Goal: Information Seeking & Learning: Check status

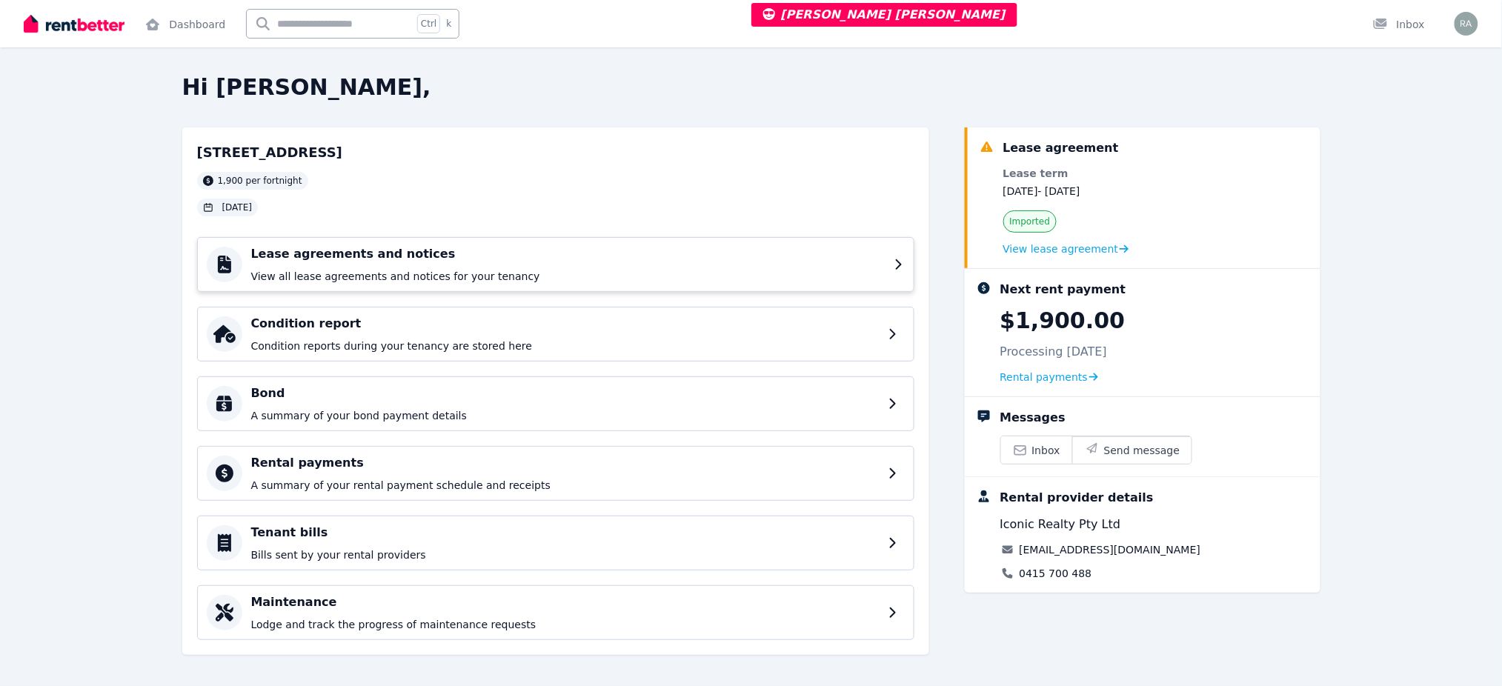
click at [359, 268] on div "Lease agreements and notices View all lease agreements and notices for your ten…" at bounding box center [568, 264] width 634 height 39
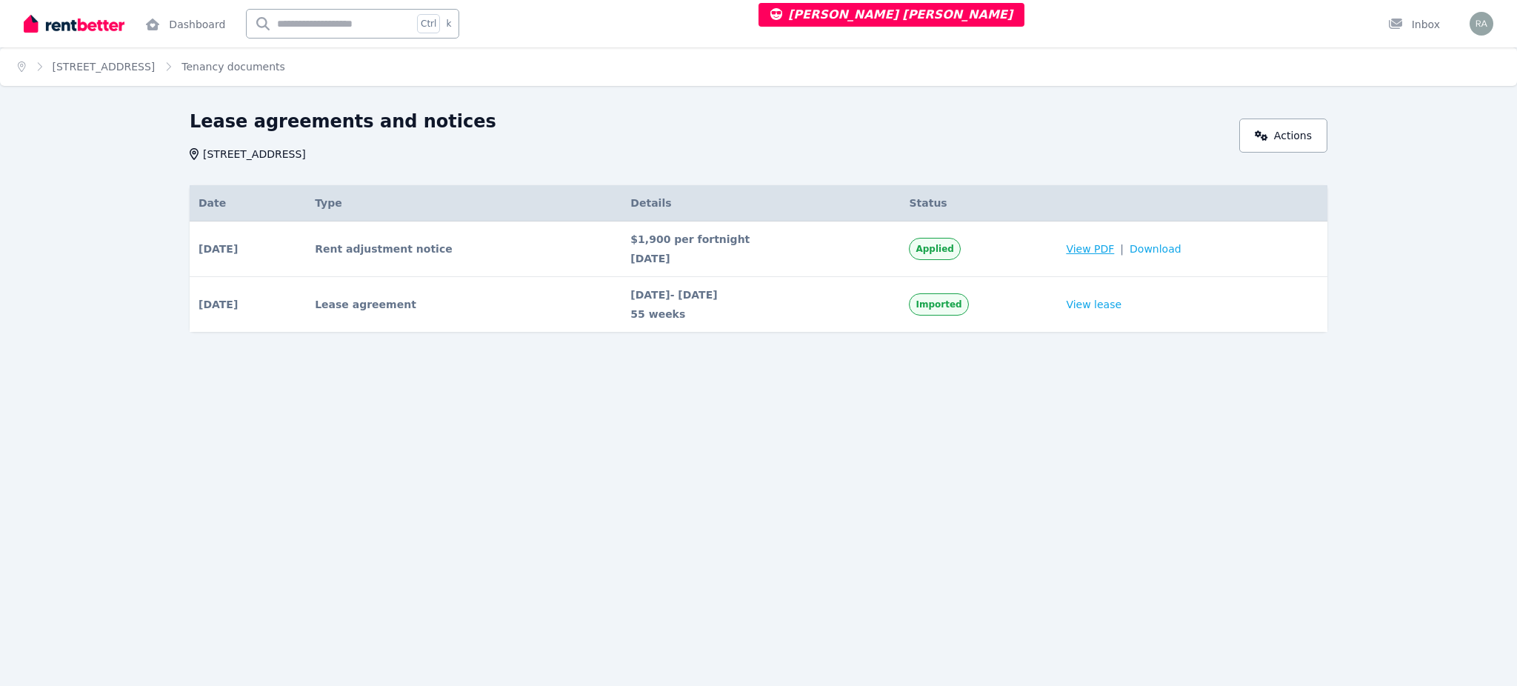
click at [1105, 244] on span "View PDF" at bounding box center [1090, 248] width 48 height 15
click at [1097, 250] on span "View PDF" at bounding box center [1090, 248] width 48 height 15
click at [1090, 242] on span "View PDF" at bounding box center [1090, 248] width 48 height 15
click at [1092, 241] on span "View PDF" at bounding box center [1090, 248] width 48 height 15
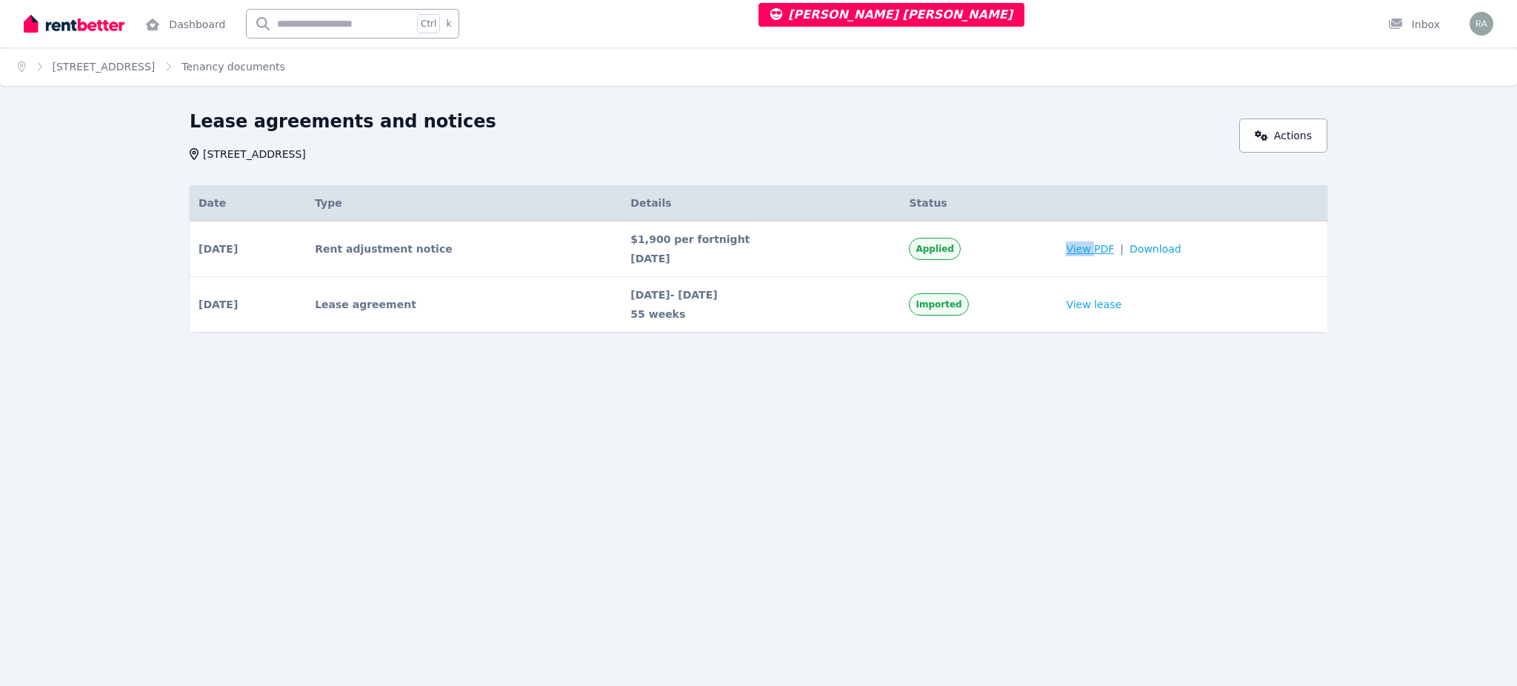
click at [1092, 241] on span "View PDF" at bounding box center [1090, 248] width 48 height 15
click at [1114, 248] on span "View PDF" at bounding box center [1090, 248] width 48 height 15
click at [156, 69] on link "[STREET_ADDRESS]" at bounding box center [104, 67] width 103 height 12
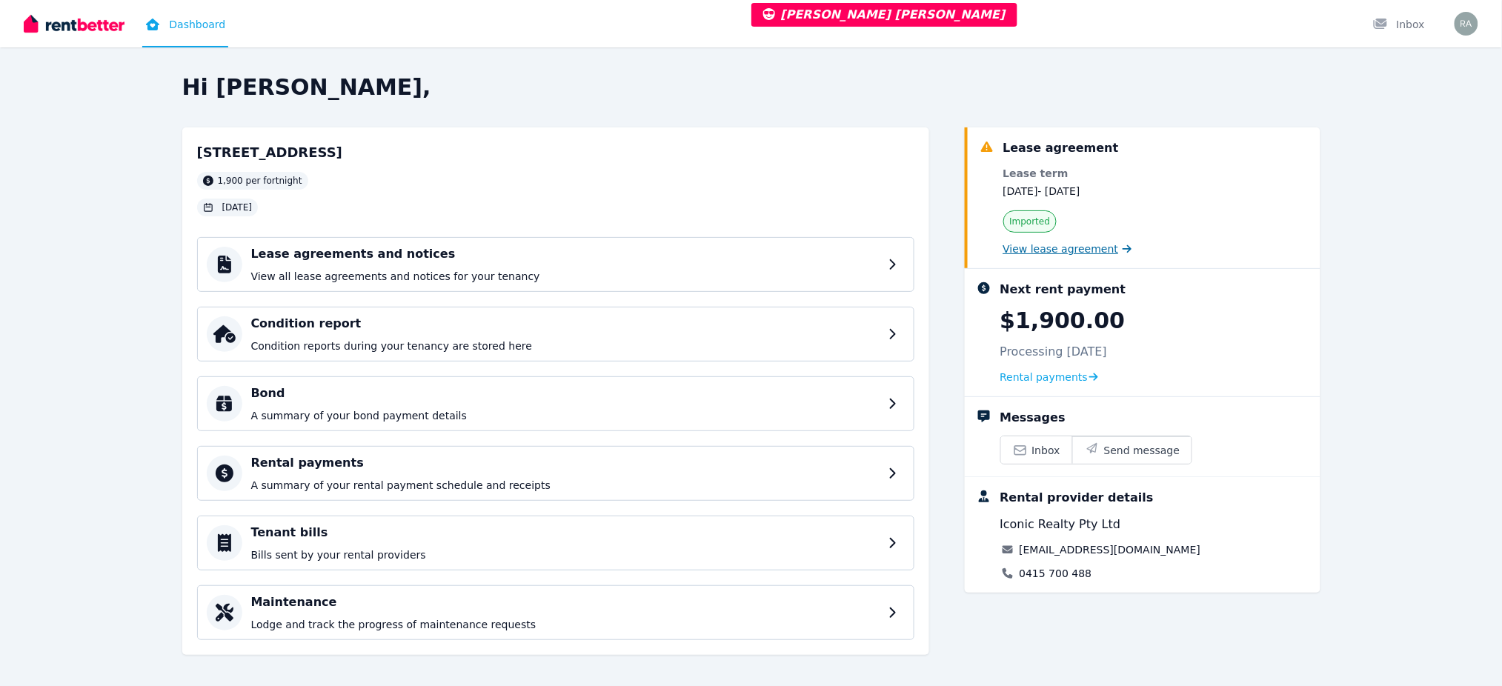
click at [1061, 250] on span "View lease agreement" at bounding box center [1061, 248] width 116 height 15
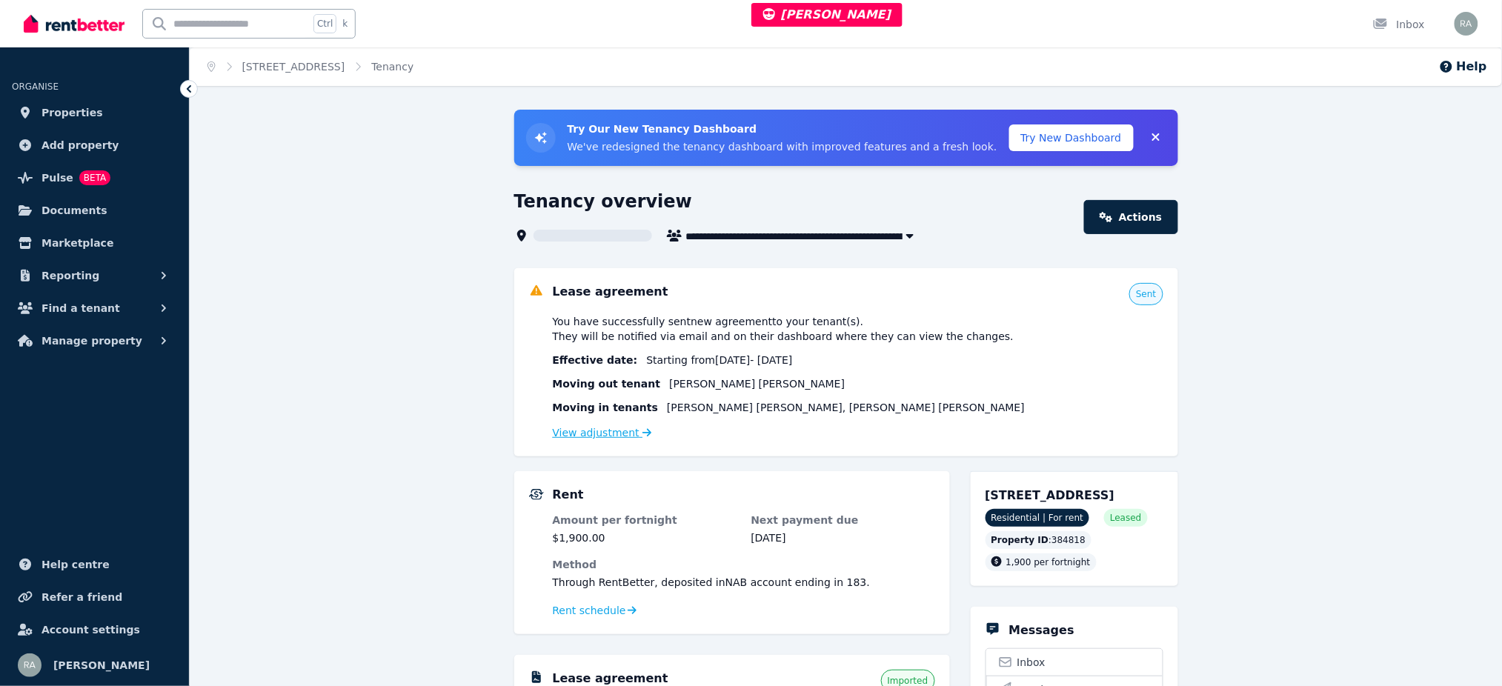
click at [603, 435] on link "View adjustment" at bounding box center [602, 433] width 99 height 12
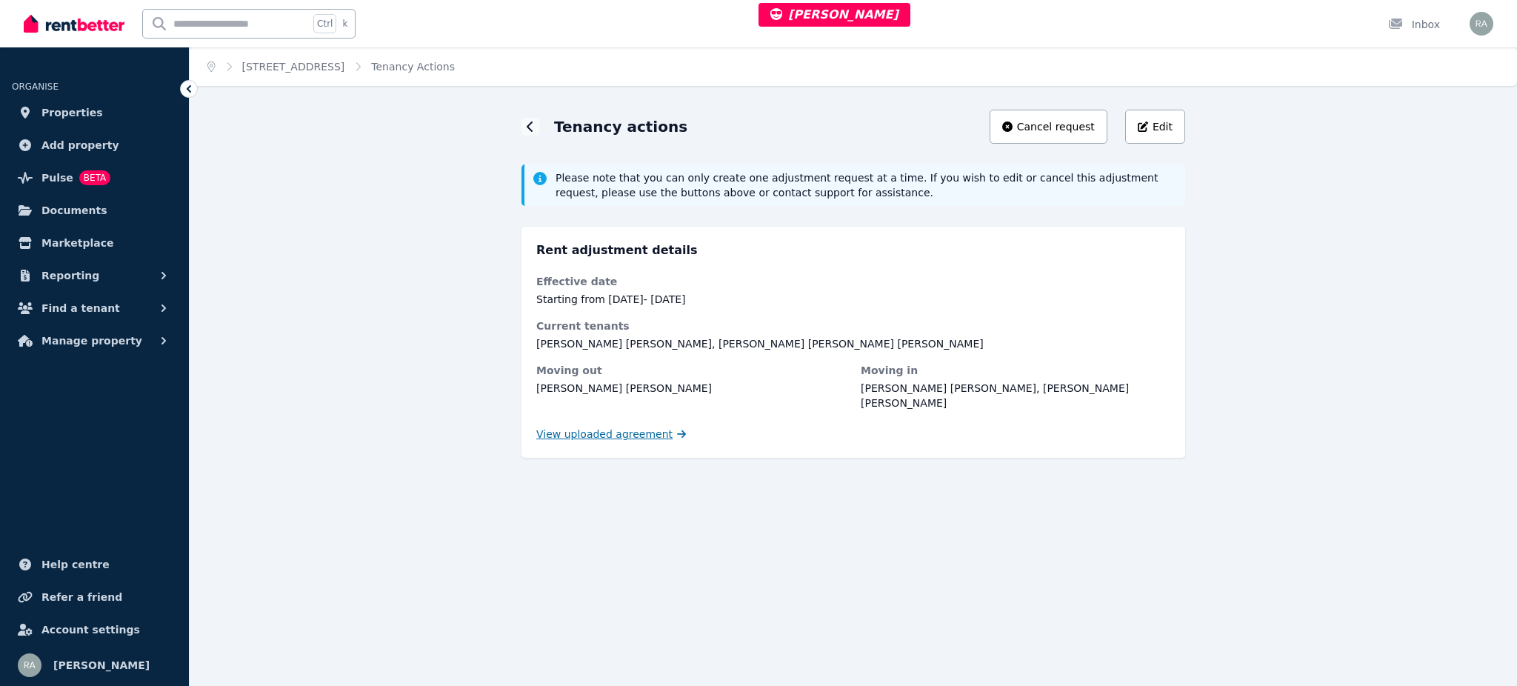
click at [605, 427] on span "View uploaded agreement" at bounding box center [604, 434] width 136 height 15
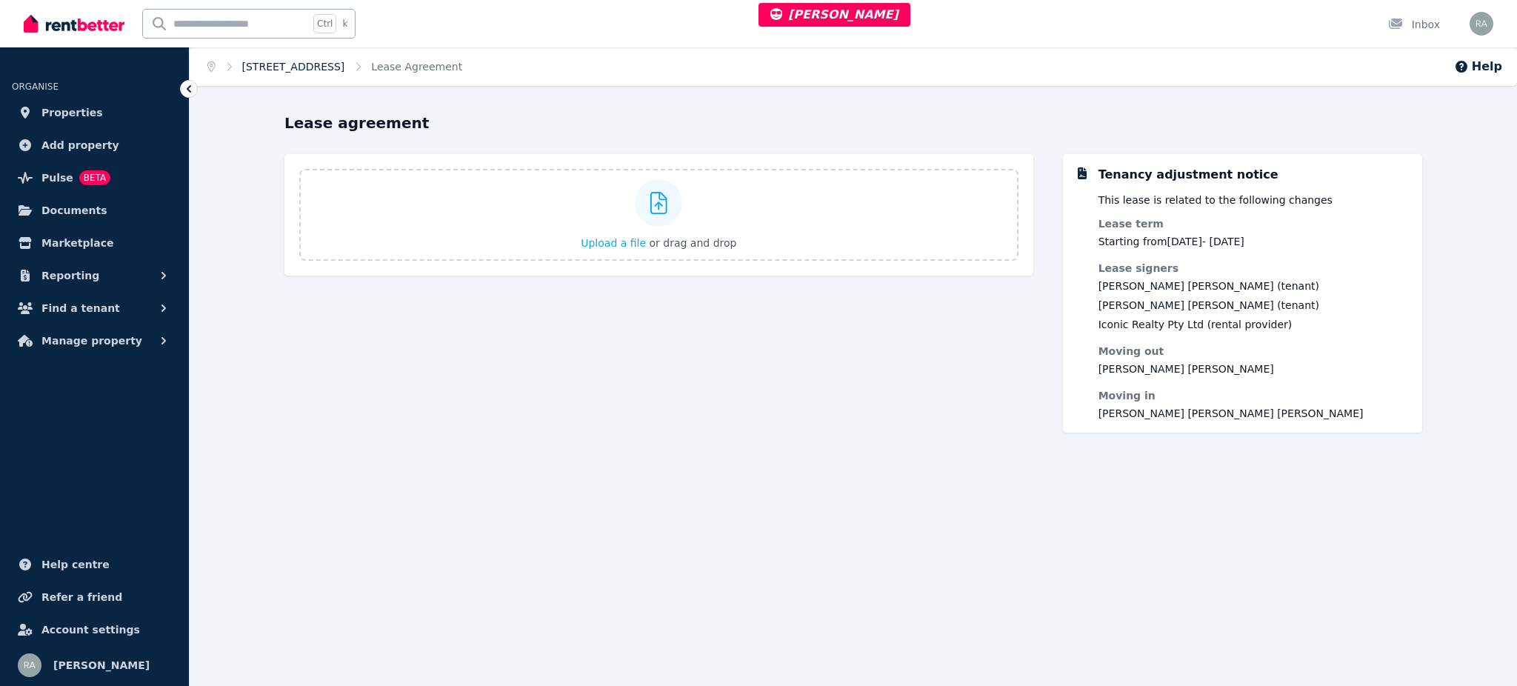
click at [305, 61] on link "[STREET_ADDRESS]" at bounding box center [293, 67] width 103 height 12
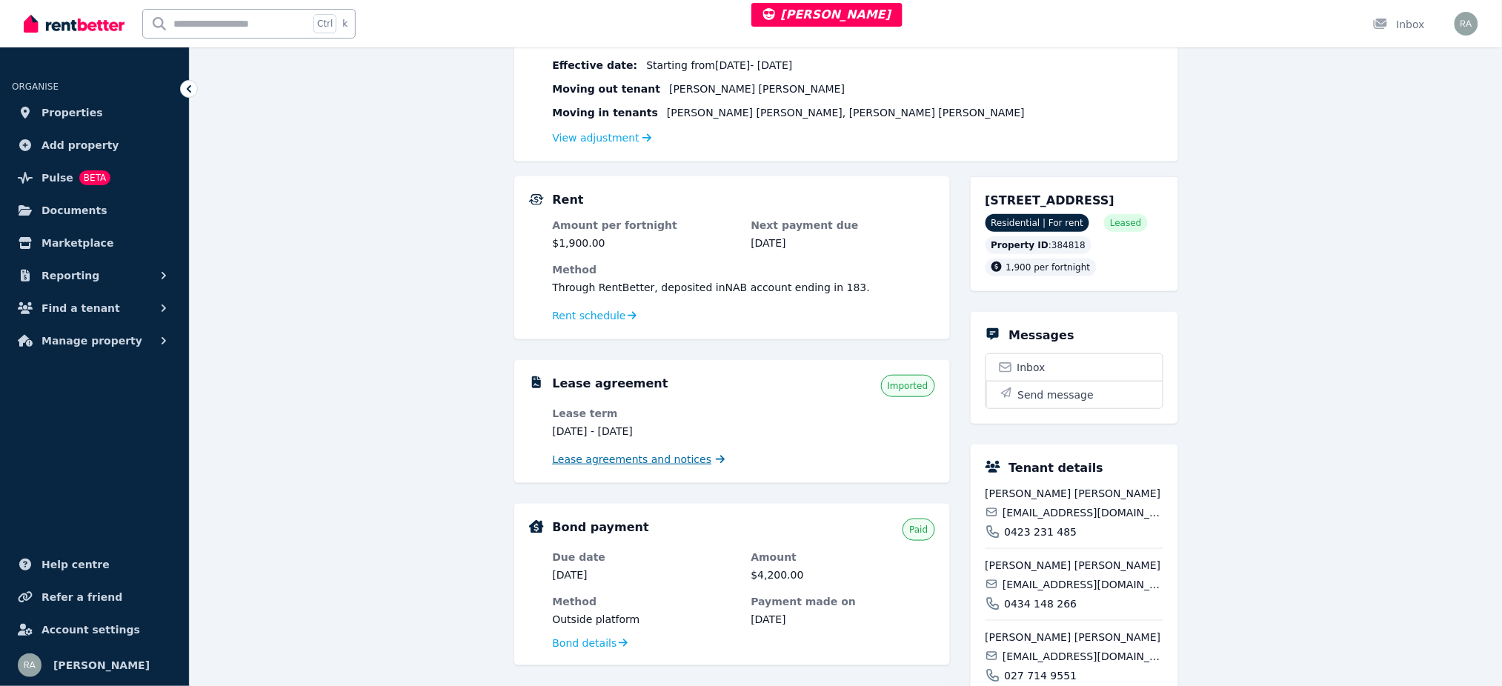
scroll to position [296, 0]
click at [646, 459] on span "Lease agreements and notices" at bounding box center [632, 457] width 159 height 15
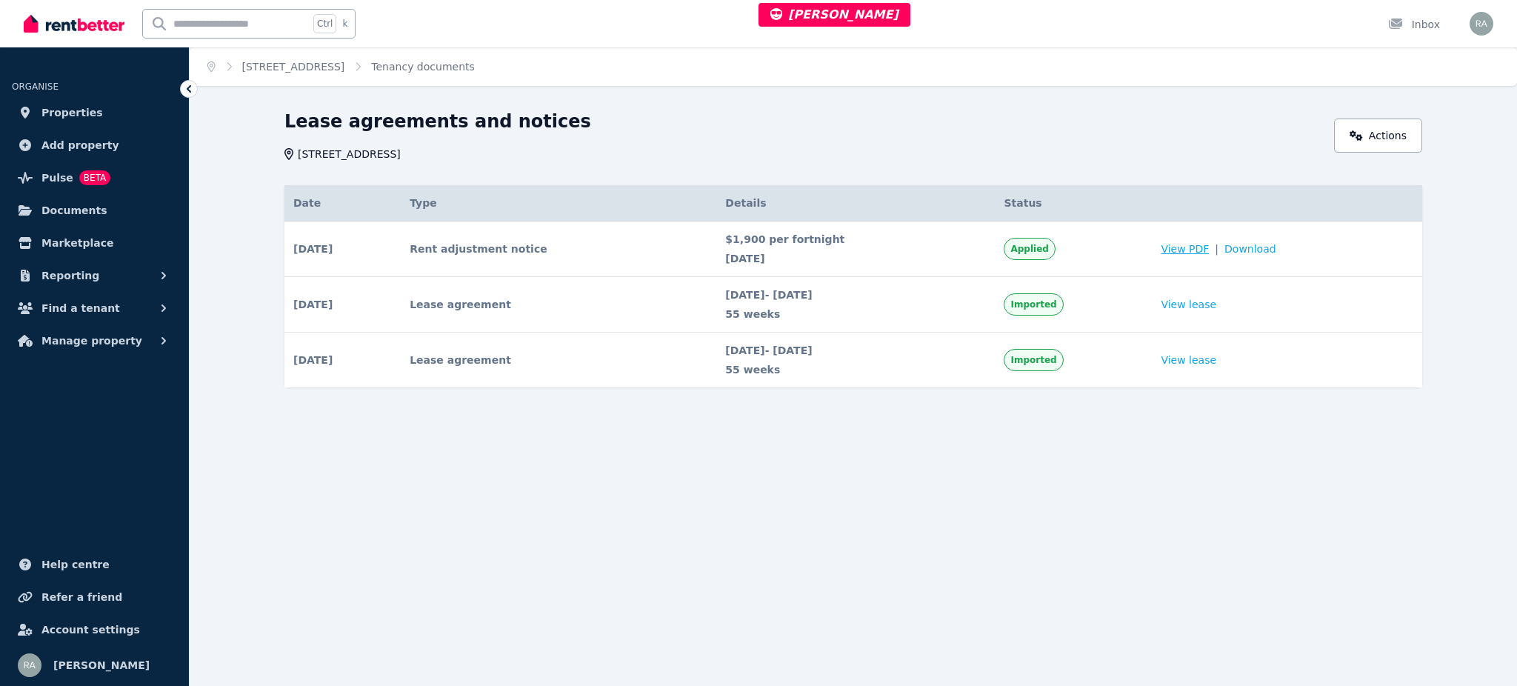
click at [1185, 248] on span "View PDF" at bounding box center [1185, 248] width 48 height 15
click at [1180, 247] on span "View PDF" at bounding box center [1185, 248] width 48 height 15
click at [299, 64] on link "[STREET_ADDRESS]" at bounding box center [293, 67] width 103 height 12
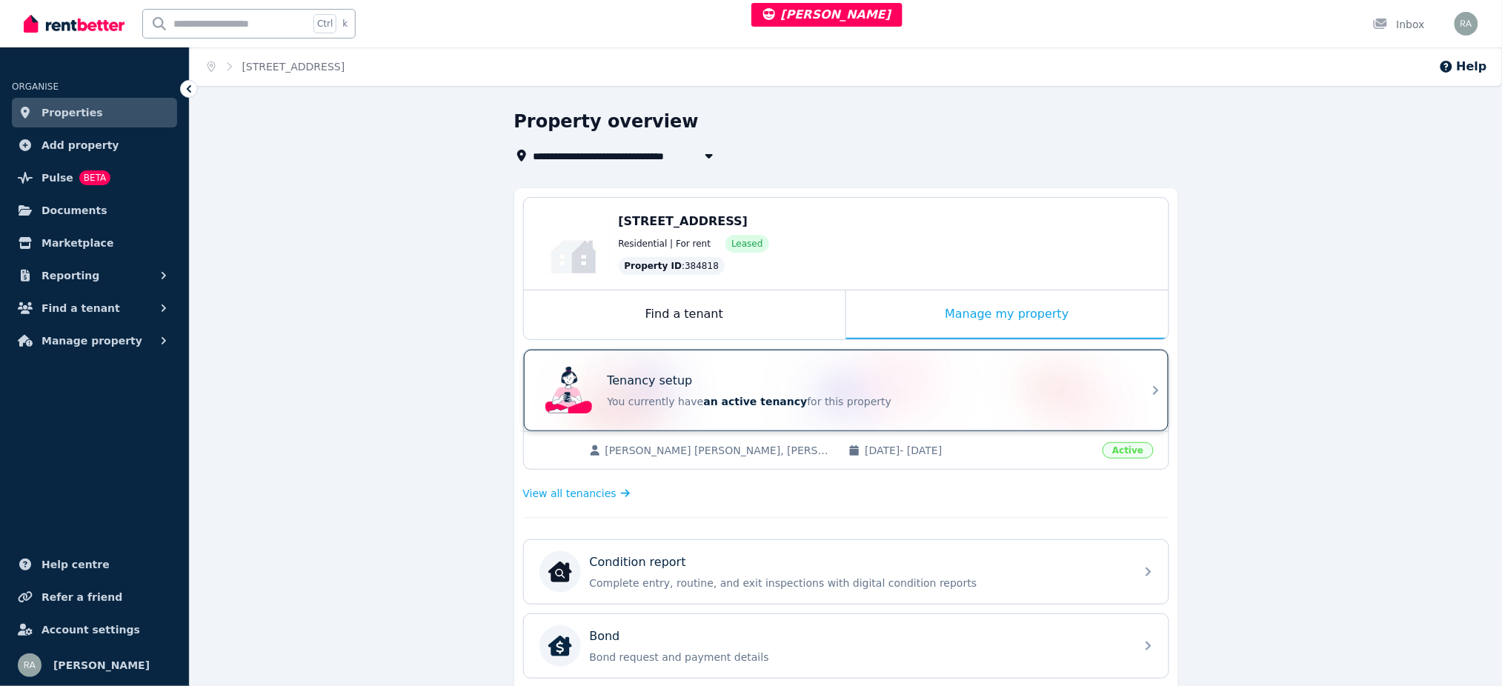
click at [871, 390] on div "Tenancy setup You currently have an active tenancy for this property" at bounding box center [866, 390] width 519 height 37
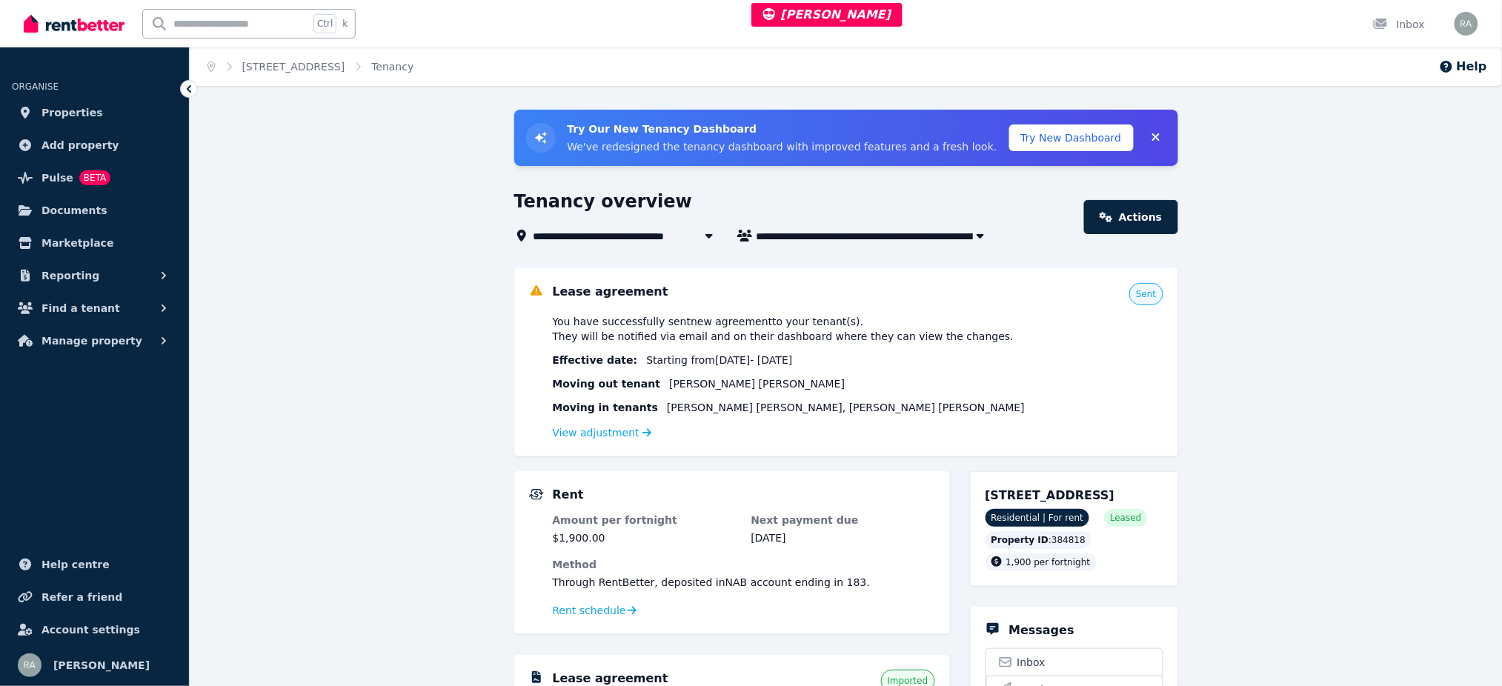
click at [576, 443] on div "Lease agreement Sent You have successfully sent new agreement to your tenant(s)…" at bounding box center [846, 362] width 664 height 188
click at [576, 436] on link "View adjustment" at bounding box center [602, 433] width 99 height 12
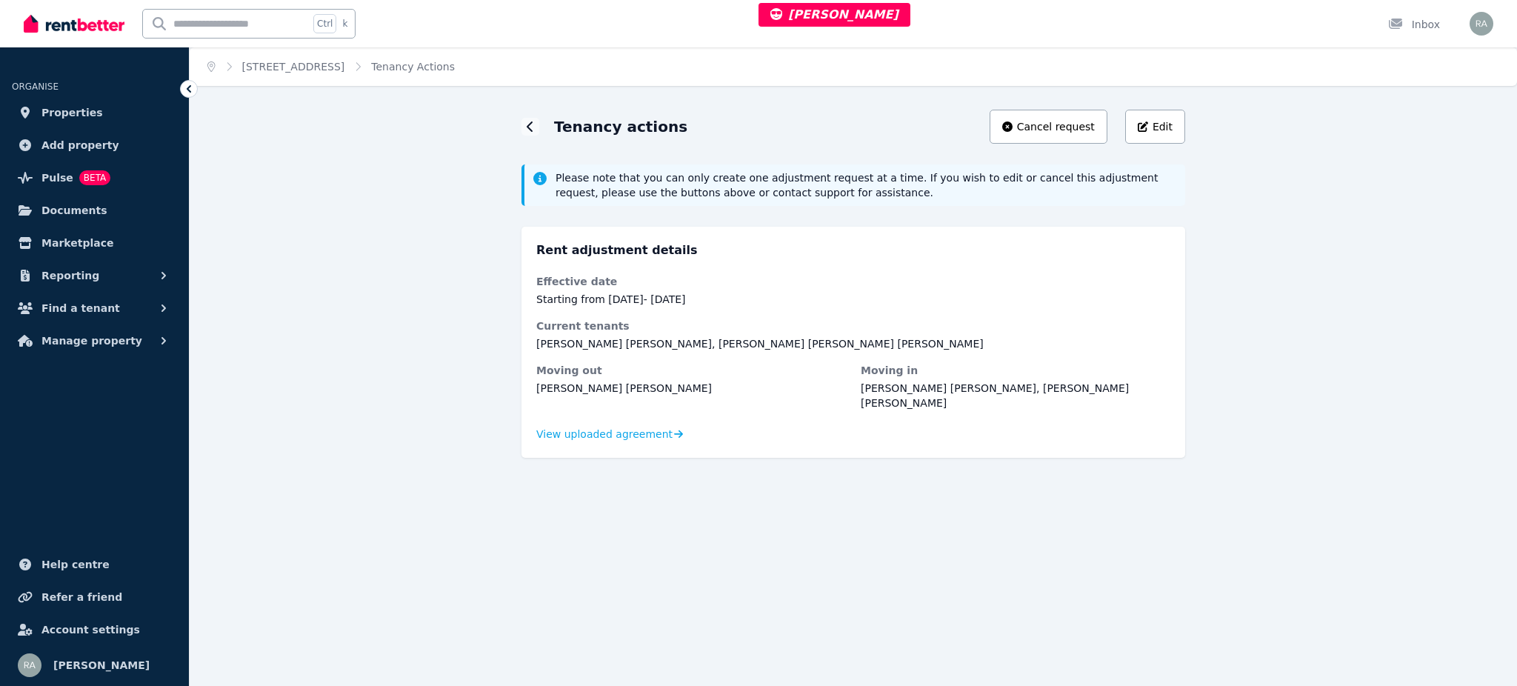
click at [439, 74] on ol "Home [STREET_ADDRESS] Tenancy Actions" at bounding box center [331, 66] width 283 height 39
click at [345, 73] on span "[STREET_ADDRESS]" at bounding box center [293, 66] width 103 height 15
click at [345, 61] on link "[STREET_ADDRESS]" at bounding box center [293, 67] width 103 height 12
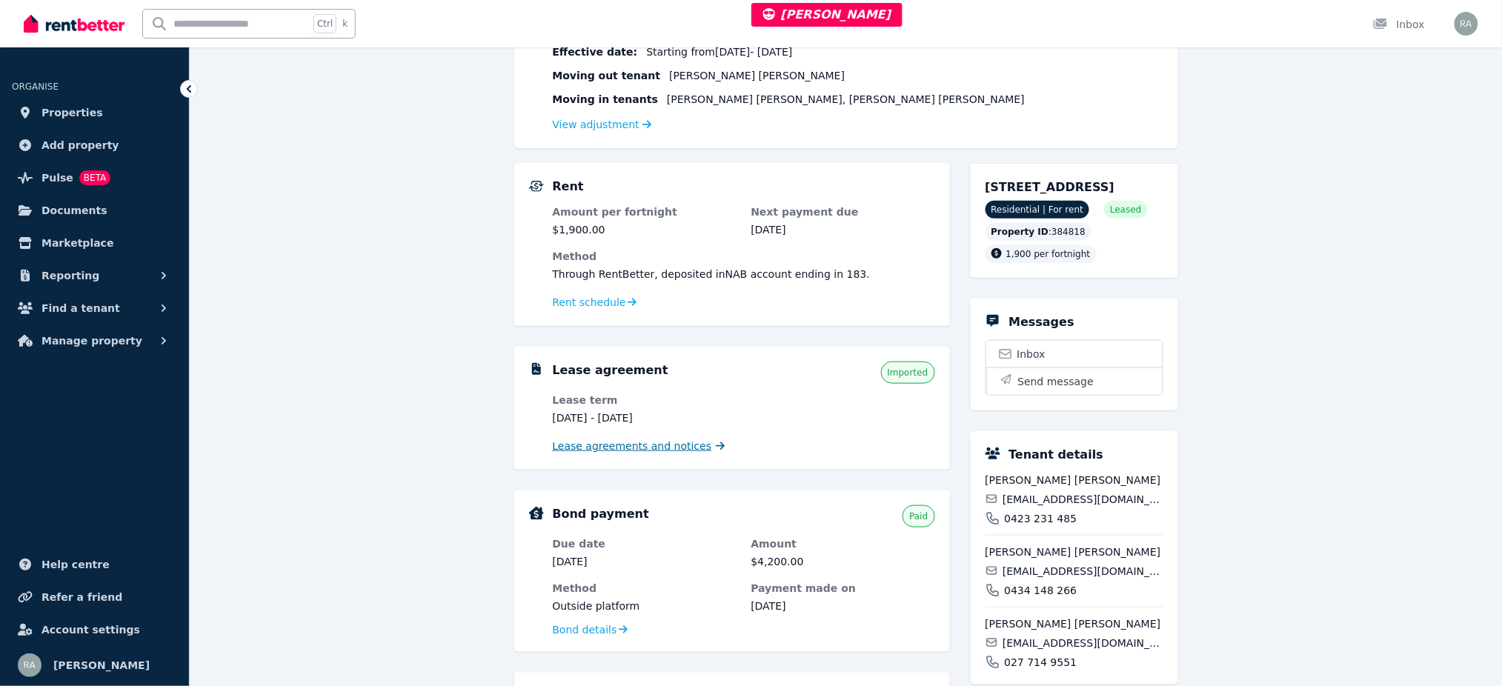
scroll to position [310, 0]
click at [674, 440] on span "Lease agreements and notices" at bounding box center [632, 443] width 159 height 15
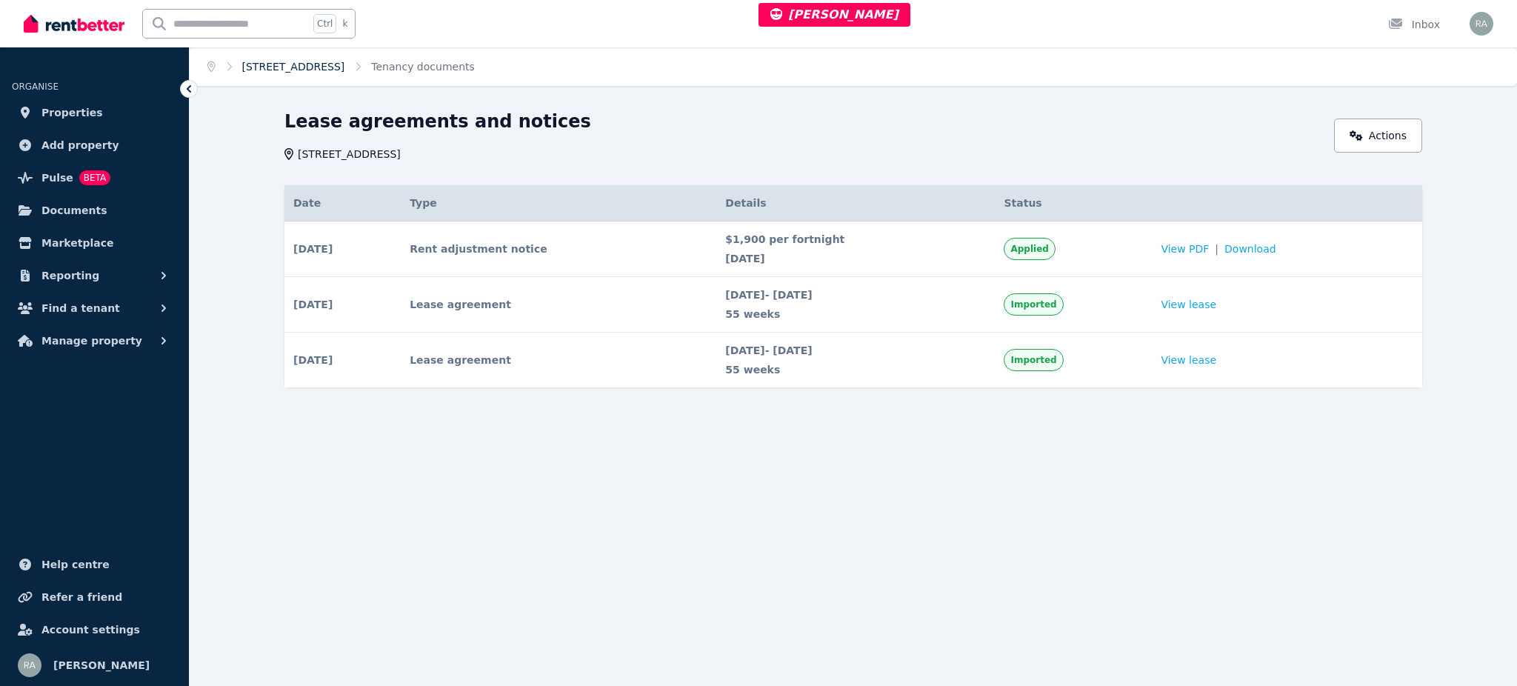
click at [345, 67] on link "[STREET_ADDRESS]" at bounding box center [293, 67] width 103 height 12
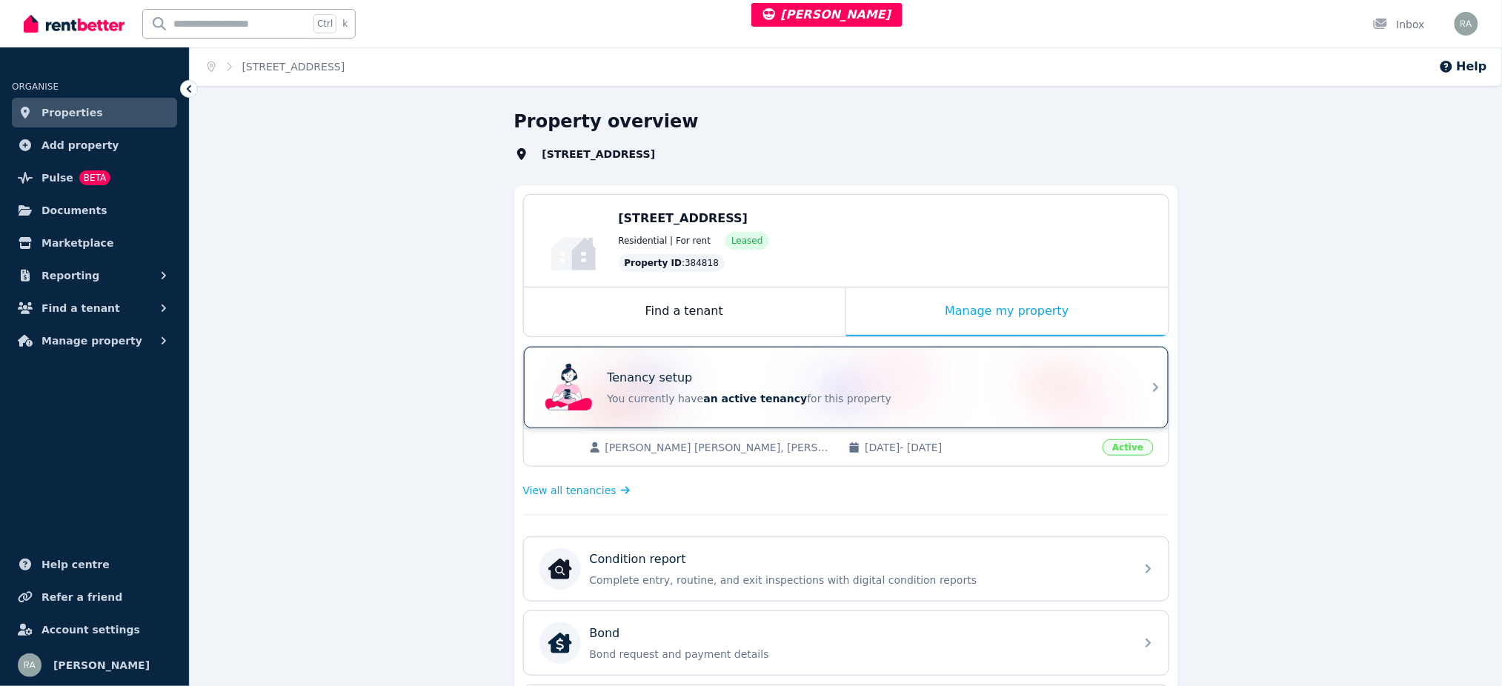
click at [996, 384] on div "Tenancy setup" at bounding box center [866, 378] width 519 height 18
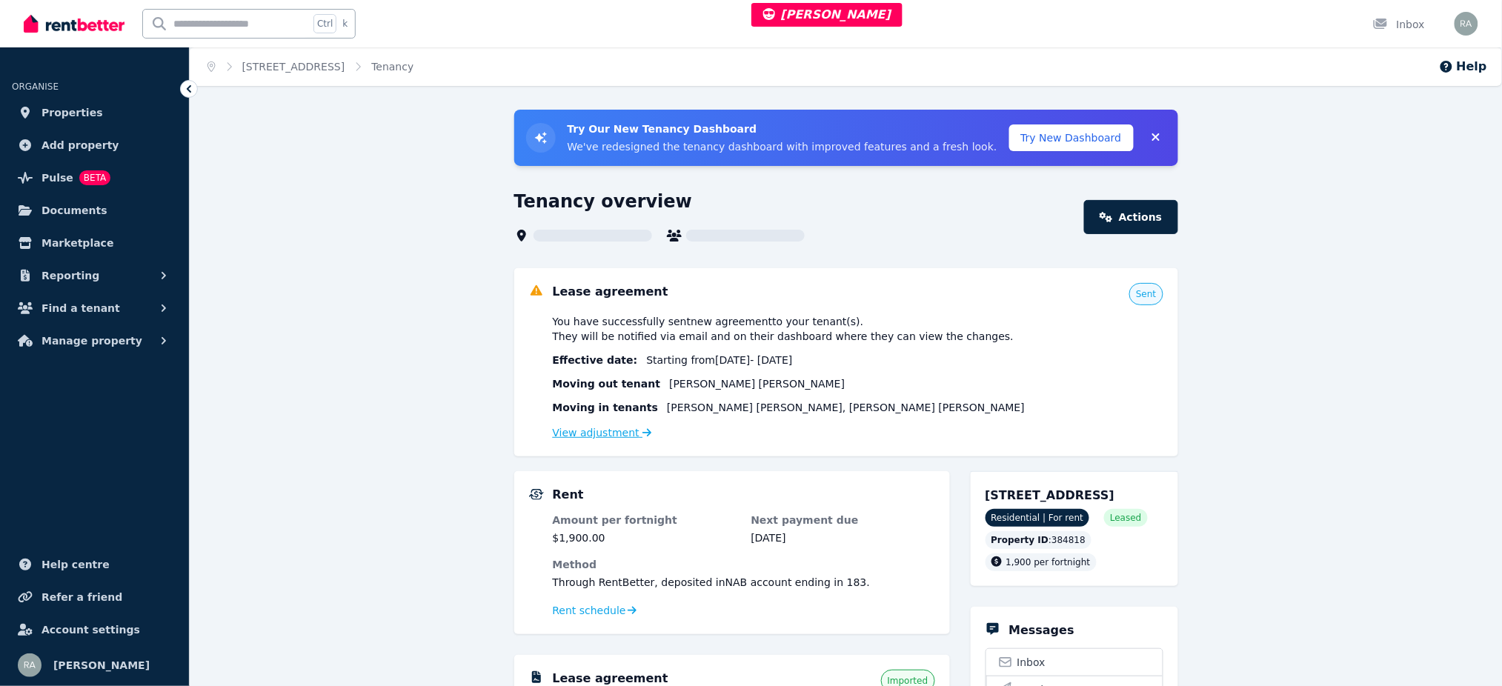
click at [599, 430] on link "View adjustment" at bounding box center [602, 433] width 99 height 12
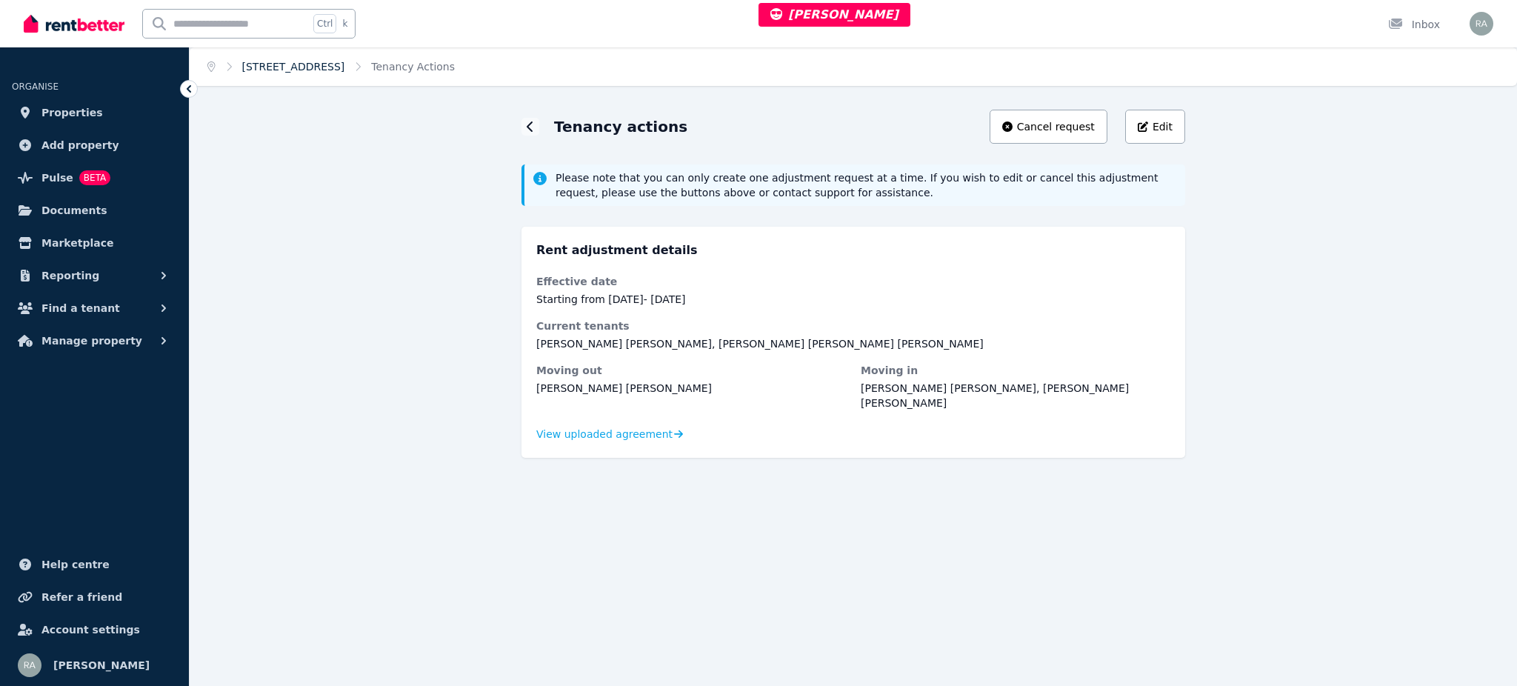
click at [341, 65] on link "[STREET_ADDRESS]" at bounding box center [293, 67] width 103 height 12
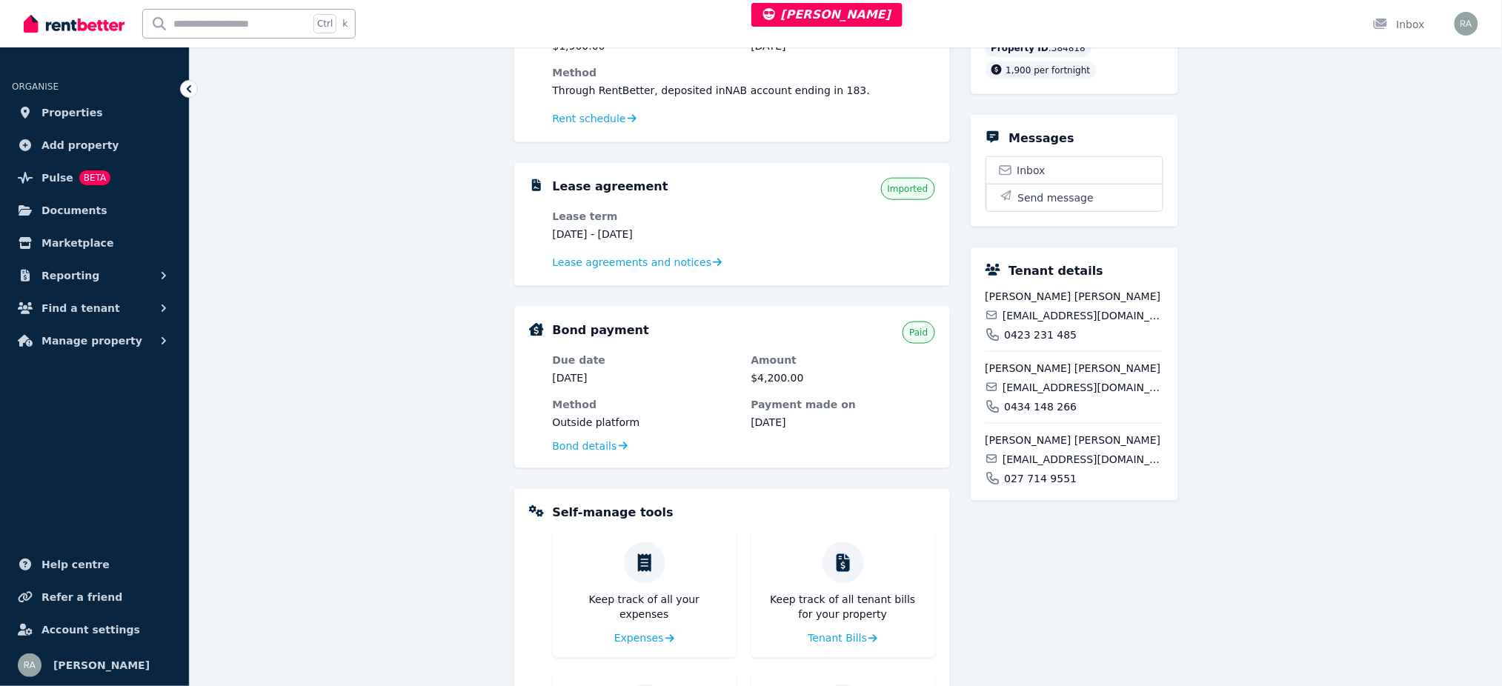
scroll to position [493, 0]
click at [610, 261] on span "Lease agreements and notices" at bounding box center [632, 260] width 159 height 15
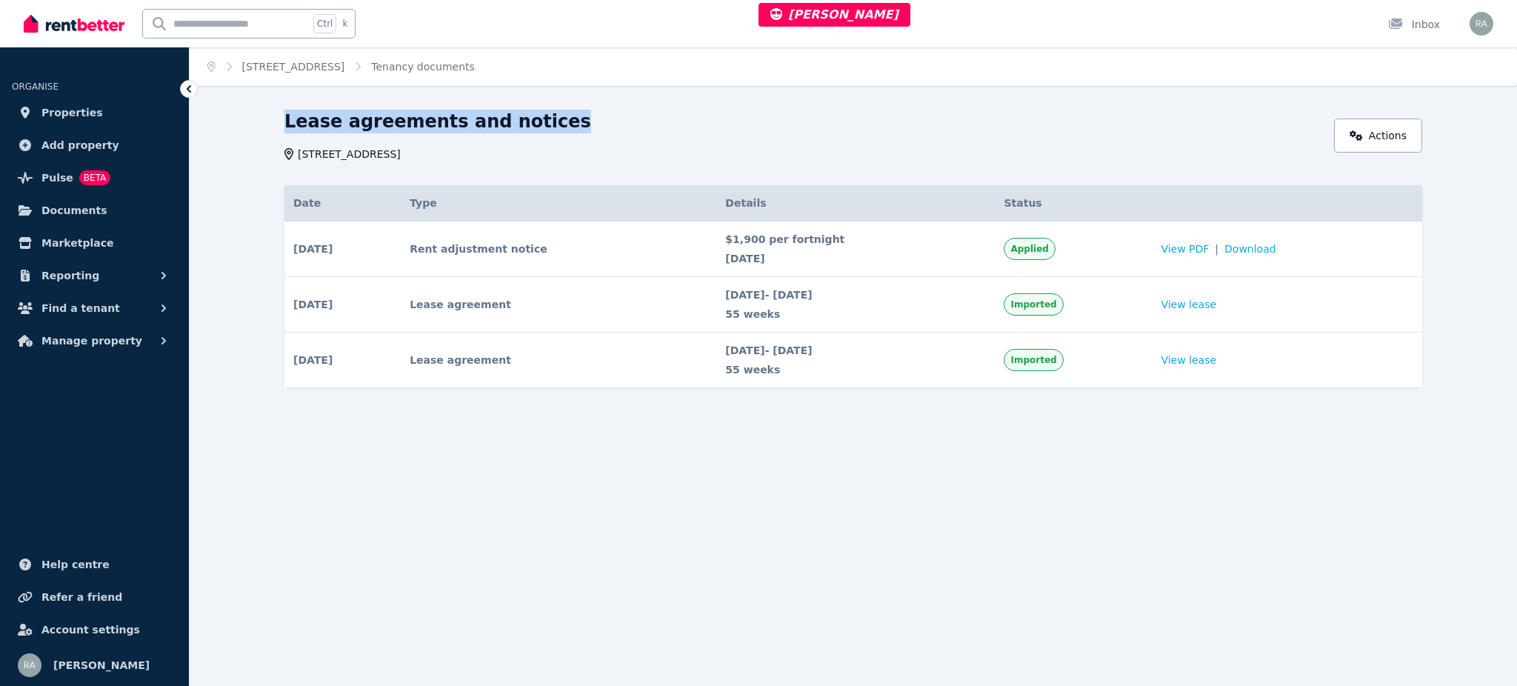
drag, startPoint x: 325, startPoint y: 119, endPoint x: 546, endPoint y: 121, distance: 220.8
click at [546, 121] on div "Lease agreements and notices [STREET_ADDRESS] Actions Date Type Details Status …" at bounding box center [853, 275] width 1327 height 331
copy h1 "Lease agreements and notices"
drag, startPoint x: 433, startPoint y: 257, endPoint x: 594, endPoint y: 252, distance: 160.8
click at [594, 252] on tr "[DATE] # 1 Rent adjustment notice Applied Date [DATE] Details $1,900 per fortni…" at bounding box center [853, 249] width 1138 height 56
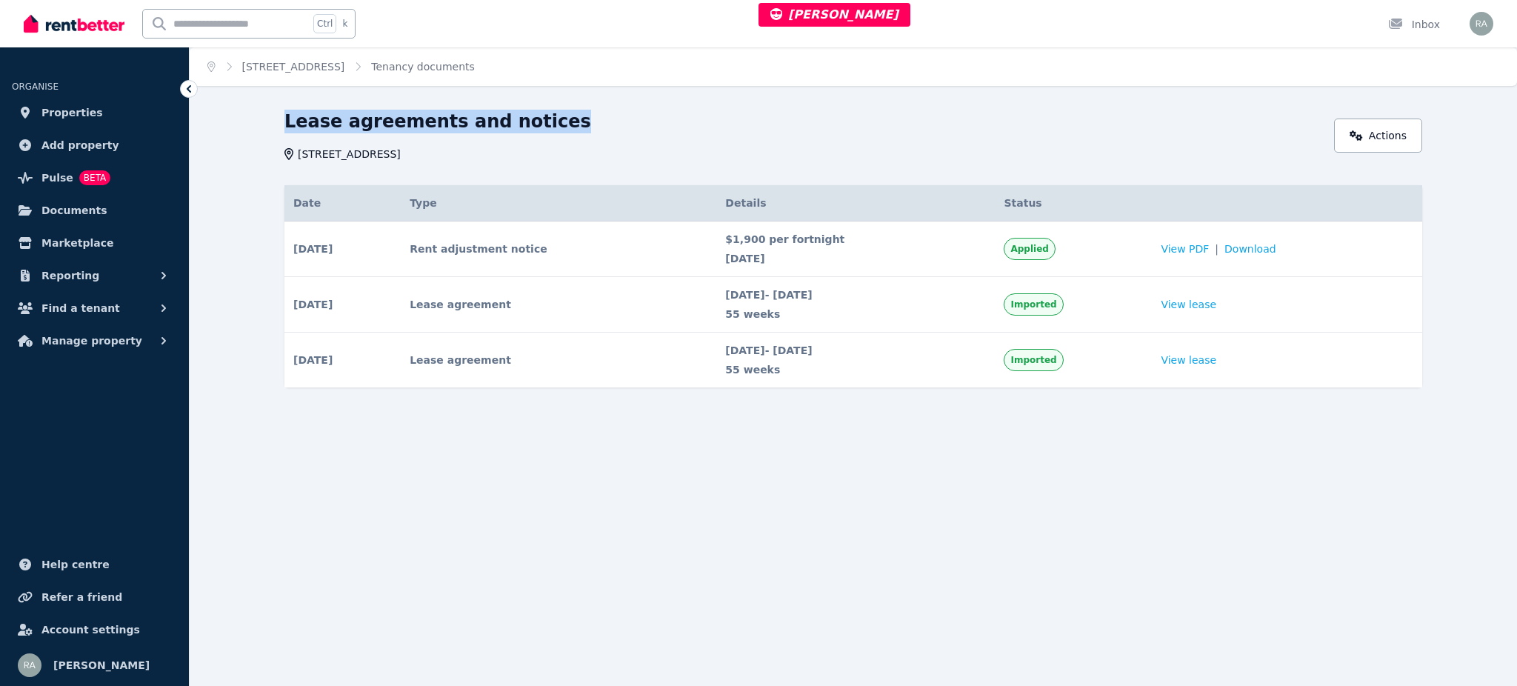
copy tr "# 1 Rent adjustment notice Applied Date [DATE] Details $1,900 per fortnight [DA…"
click at [240, 179] on div "Lease agreements and notices [STREET_ADDRESS] Actions Date Type Details Status …" at bounding box center [853, 275] width 1327 height 331
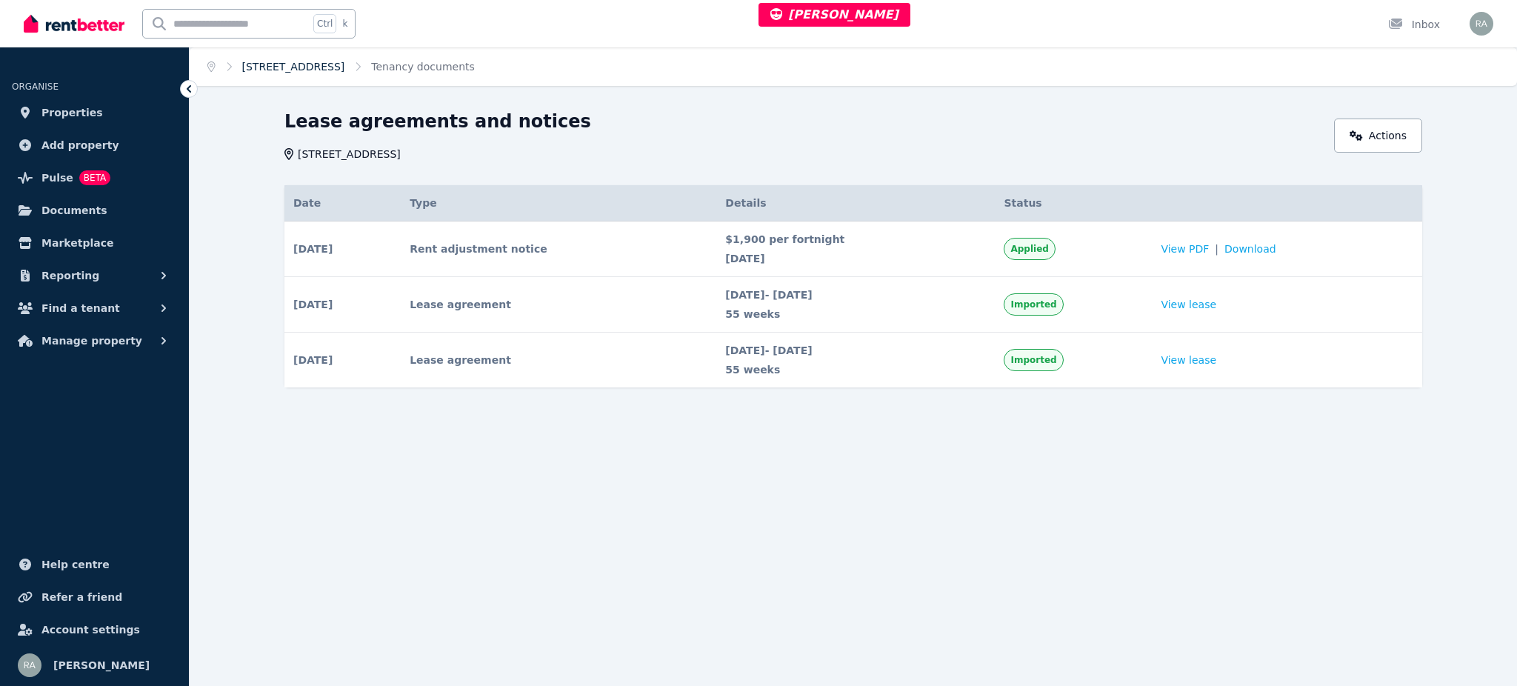
click at [345, 68] on link "[STREET_ADDRESS]" at bounding box center [293, 67] width 103 height 12
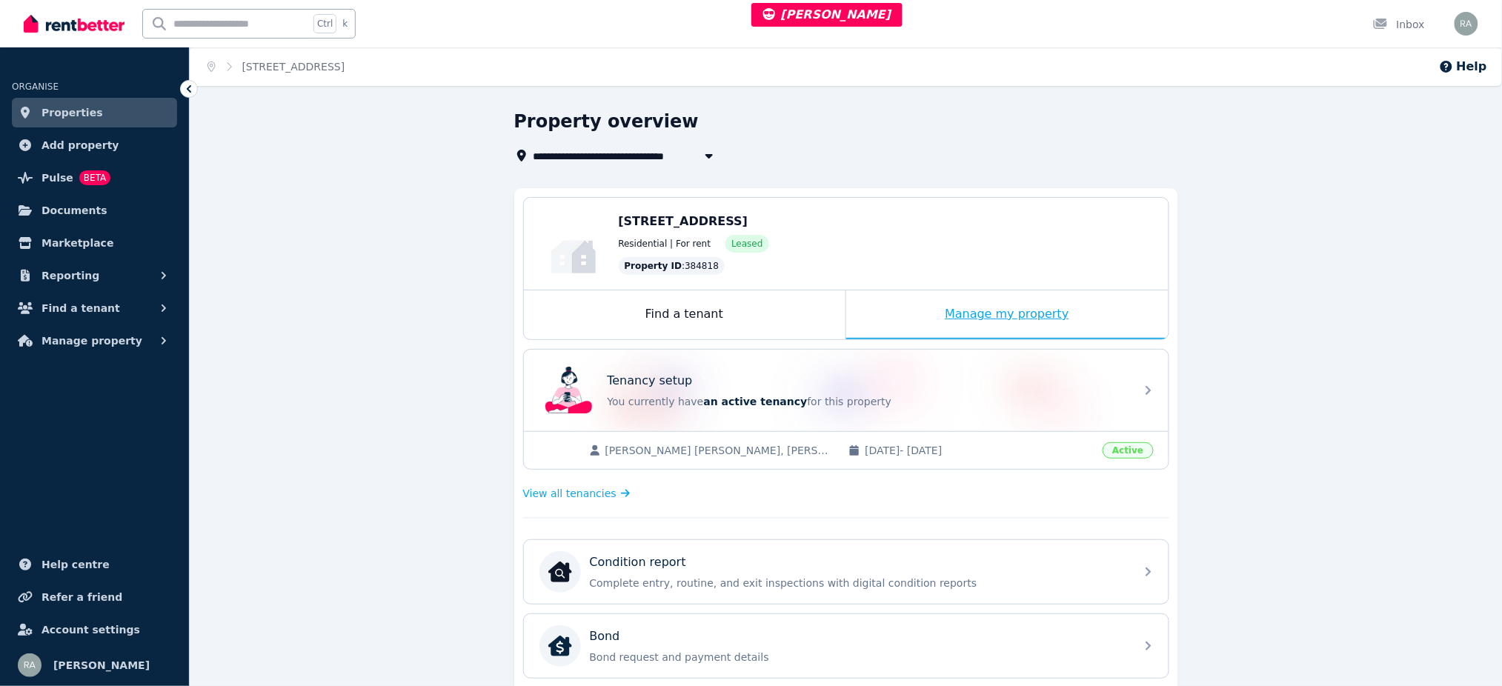
click at [915, 301] on div "Manage my property" at bounding box center [1007, 314] width 322 height 49
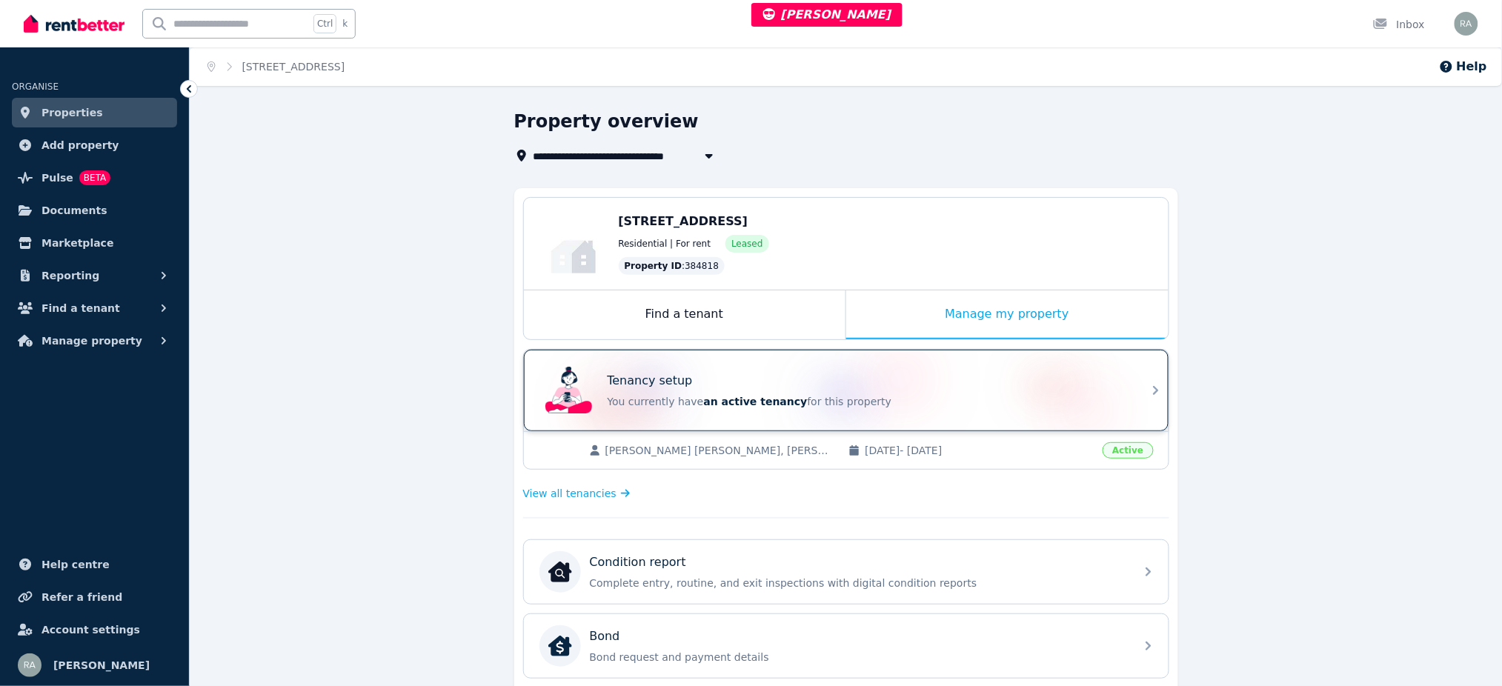
click at [909, 387] on div "Tenancy setup" at bounding box center [866, 381] width 519 height 18
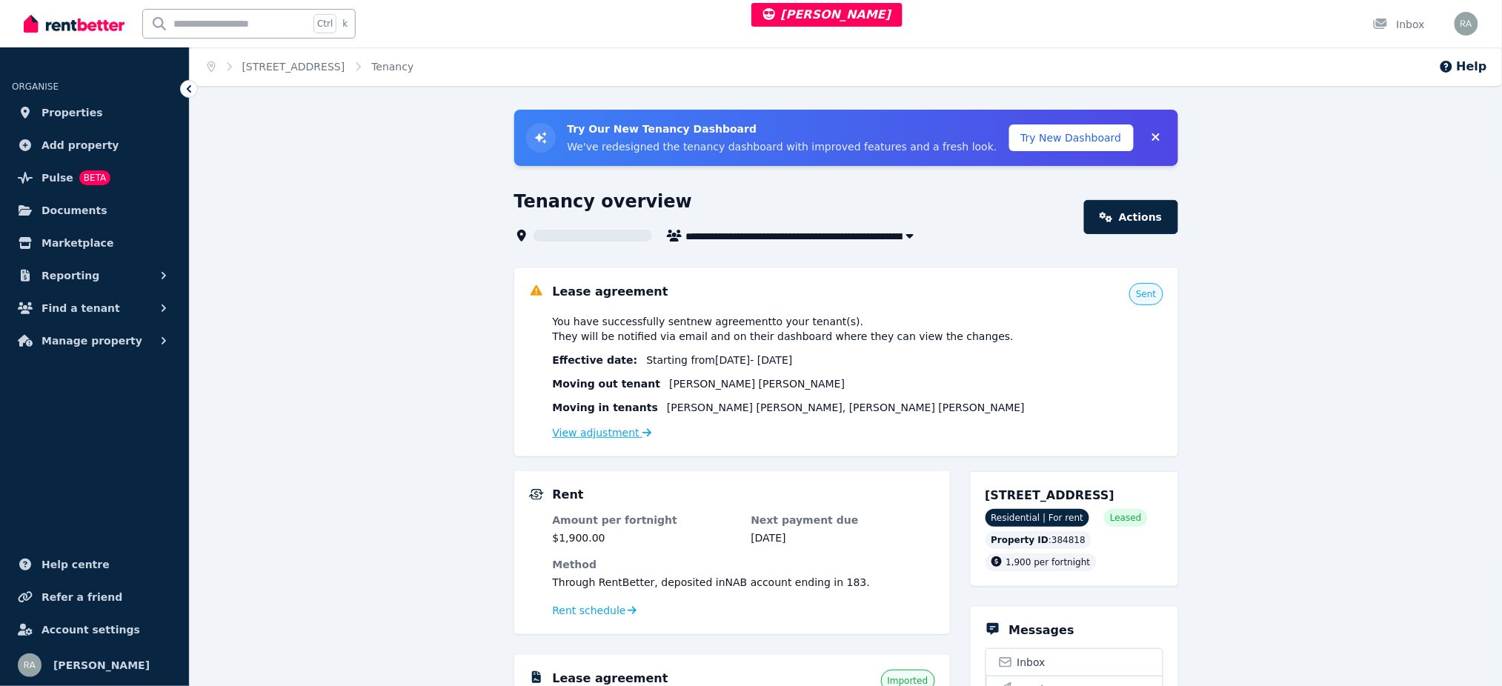
click at [598, 433] on link "View adjustment" at bounding box center [602, 433] width 99 height 12
